Goal: Task Accomplishment & Management: Manage account settings

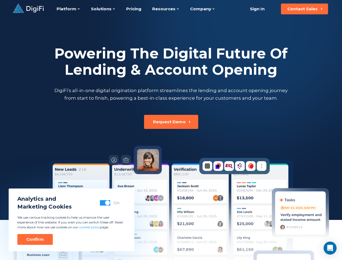
click at [171, 130] on div "Powering The Digital Future Of Lending & Account Opening DigiFi’s all-in-one di…" at bounding box center [171, 167] width 300 height 299
click at [105, 203] on span "button" at bounding box center [107, 202] width 5 height 5
click at [35, 239] on div "Confirm" at bounding box center [35, 239] width 18 height 5
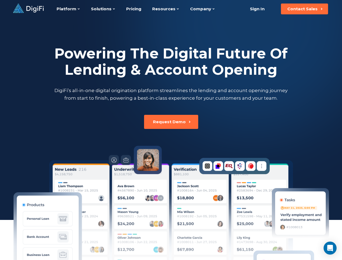
click at [330, 248] on icon "Open Intercom Messenger" at bounding box center [330, 248] width 6 height 6
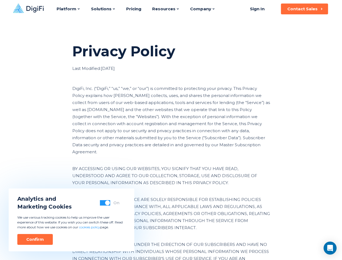
click at [171, 130] on div "DigiFi, Inc. (“DigiFi,” “us,” “we,” or “our”) is committed to protecting your p…" at bounding box center [171, 120] width 198 height 70
click at [105, 203] on span "button" at bounding box center [107, 202] width 5 height 5
click at [35, 239] on div "Confirm" at bounding box center [35, 239] width 18 height 5
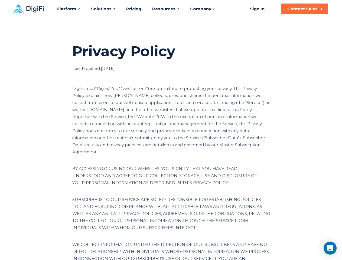
click at [330, 248] on icon "Open Intercom Messenger" at bounding box center [330, 248] width 6 height 6
